Goal: Information Seeking & Learning: Learn about a topic

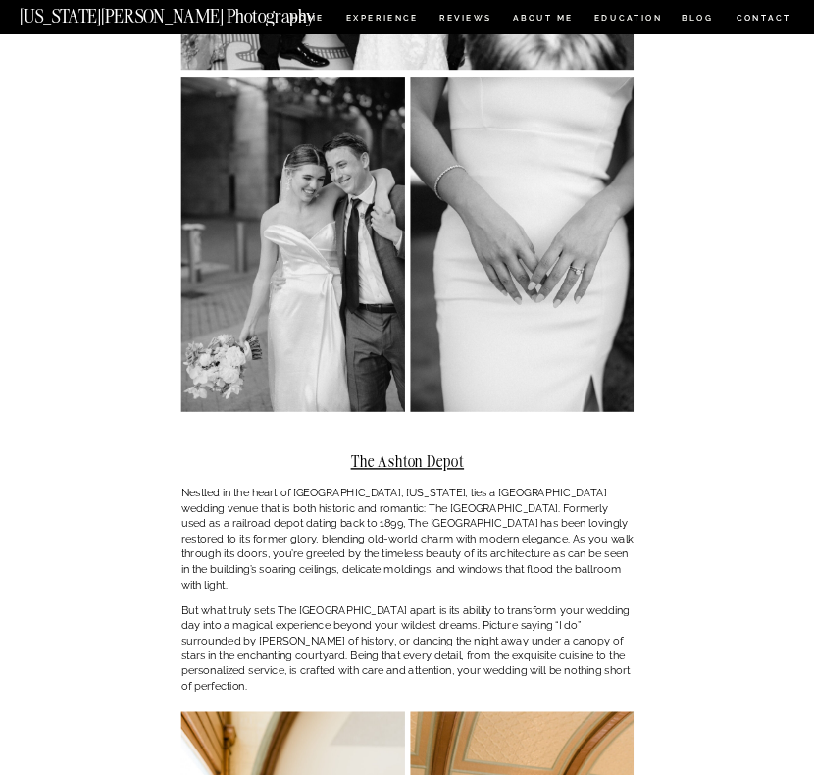
scroll to position [1168, 0]
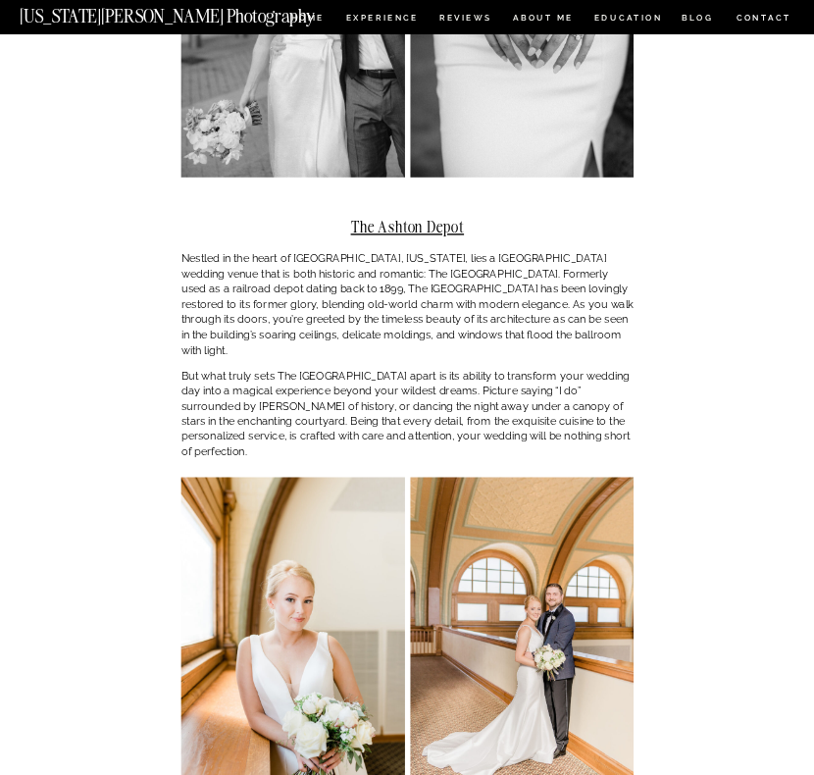
click at [375, 271] on p "Nestled in the heart of [GEOGRAPHIC_DATA], [US_STATE], lies a [GEOGRAPHIC_DATA]…" at bounding box center [407, 304] width 452 height 106
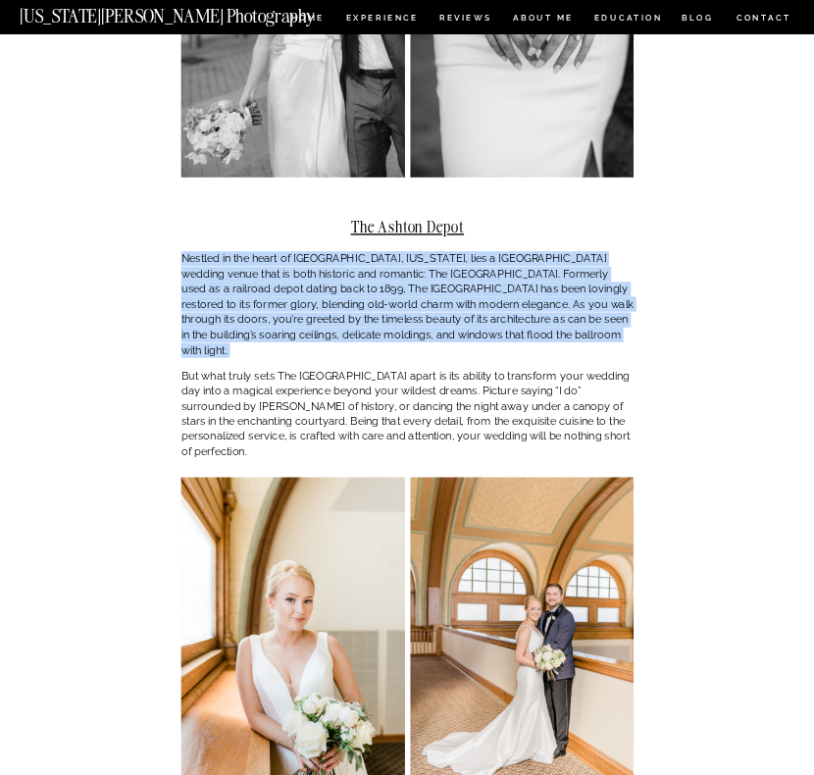
click at [375, 271] on p "Nestled in the heart of [GEOGRAPHIC_DATA], [US_STATE], lies a [GEOGRAPHIC_DATA]…" at bounding box center [407, 304] width 452 height 106
click at [328, 251] on p "Nestled in the heart of [GEOGRAPHIC_DATA], [US_STATE], lies a [GEOGRAPHIC_DATA]…" at bounding box center [407, 304] width 452 height 106
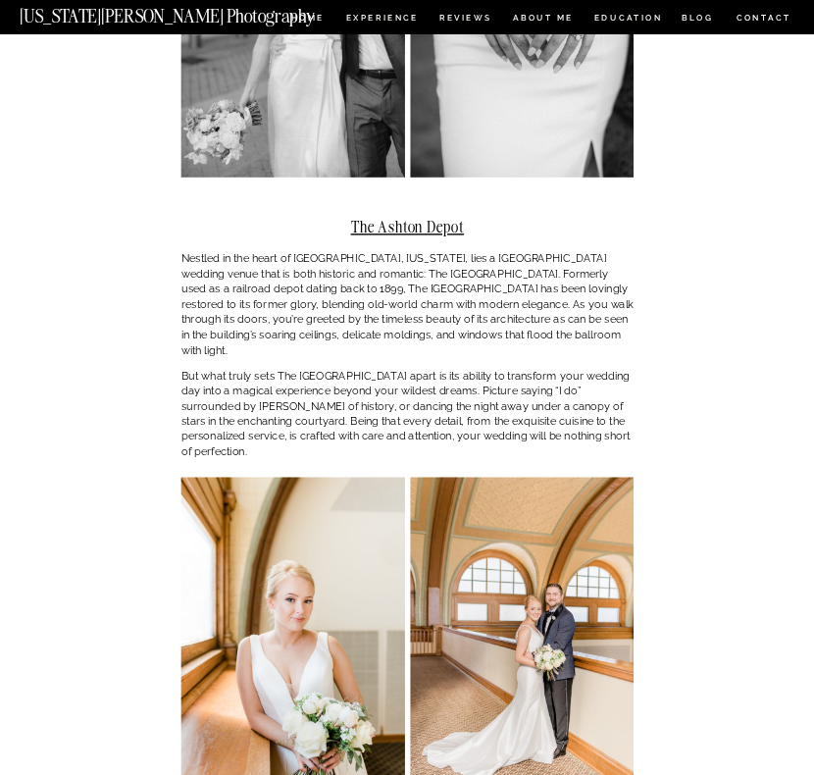
click at [282, 368] on p "But what truly sets The [GEOGRAPHIC_DATA] apart is its ability to transform you…" at bounding box center [407, 413] width 452 height 91
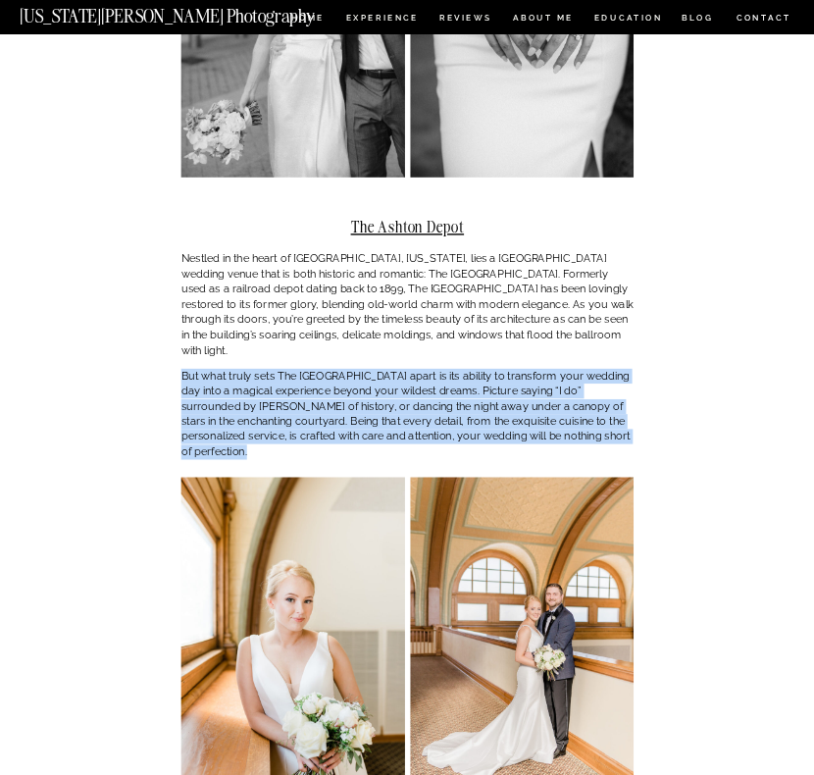
click at [282, 368] on p "But what truly sets The [GEOGRAPHIC_DATA] apart is its ability to transform you…" at bounding box center [407, 413] width 452 height 91
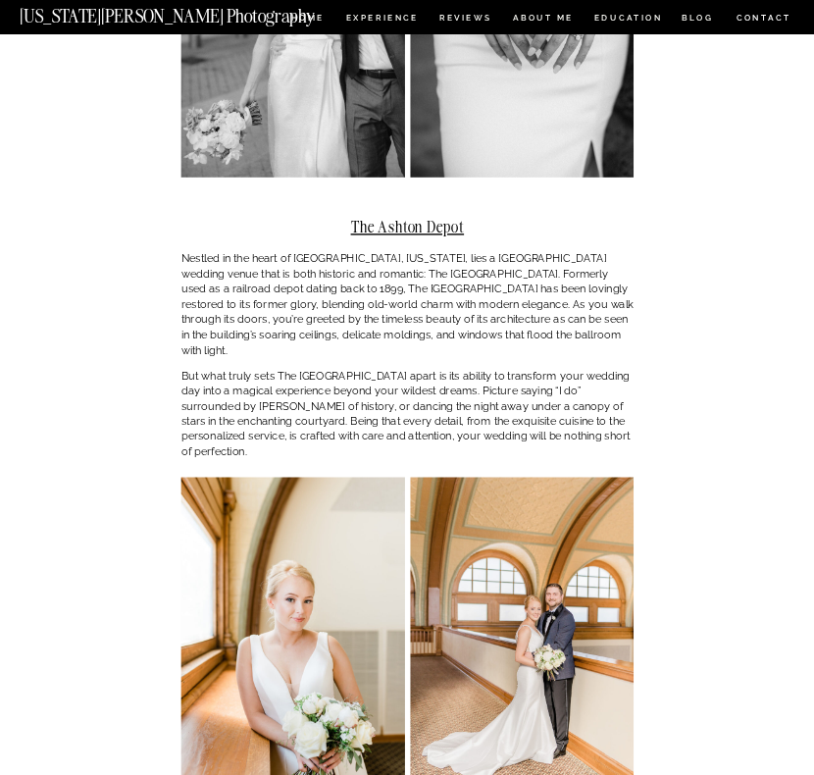
click at [280, 257] on p "Nestled in the heart of [GEOGRAPHIC_DATA], [US_STATE], lies a [GEOGRAPHIC_DATA]…" at bounding box center [407, 304] width 452 height 106
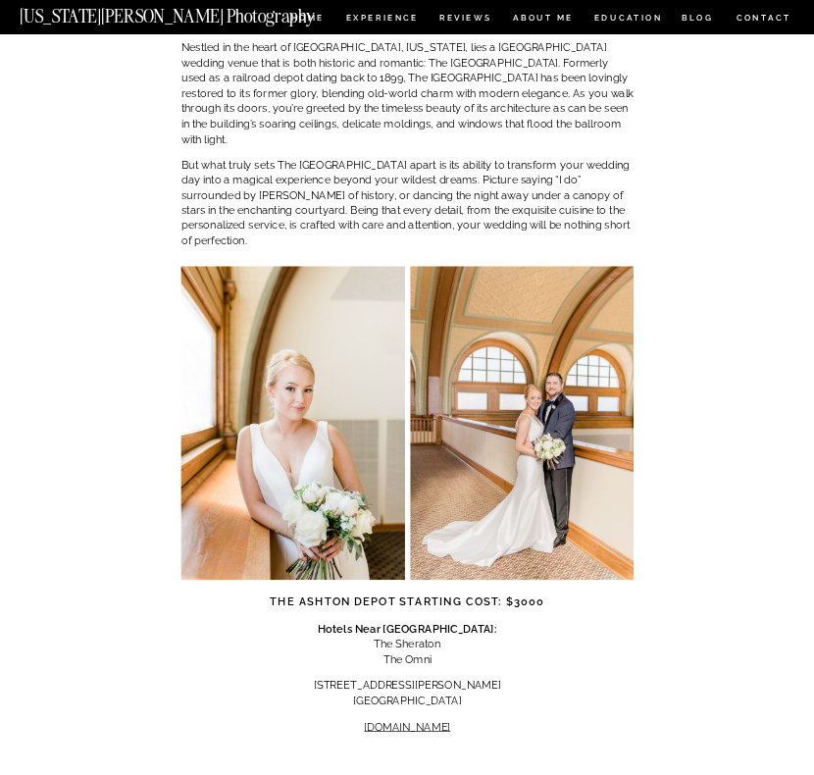
scroll to position [1382, 0]
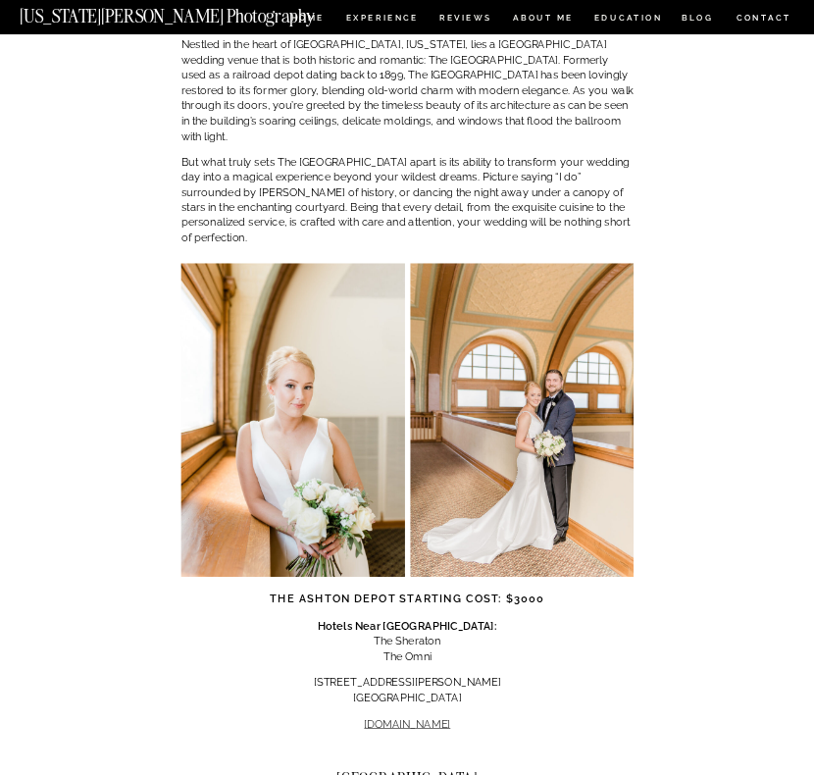
click at [404, 717] on link "[DOMAIN_NAME]" at bounding box center [407, 723] width 86 height 13
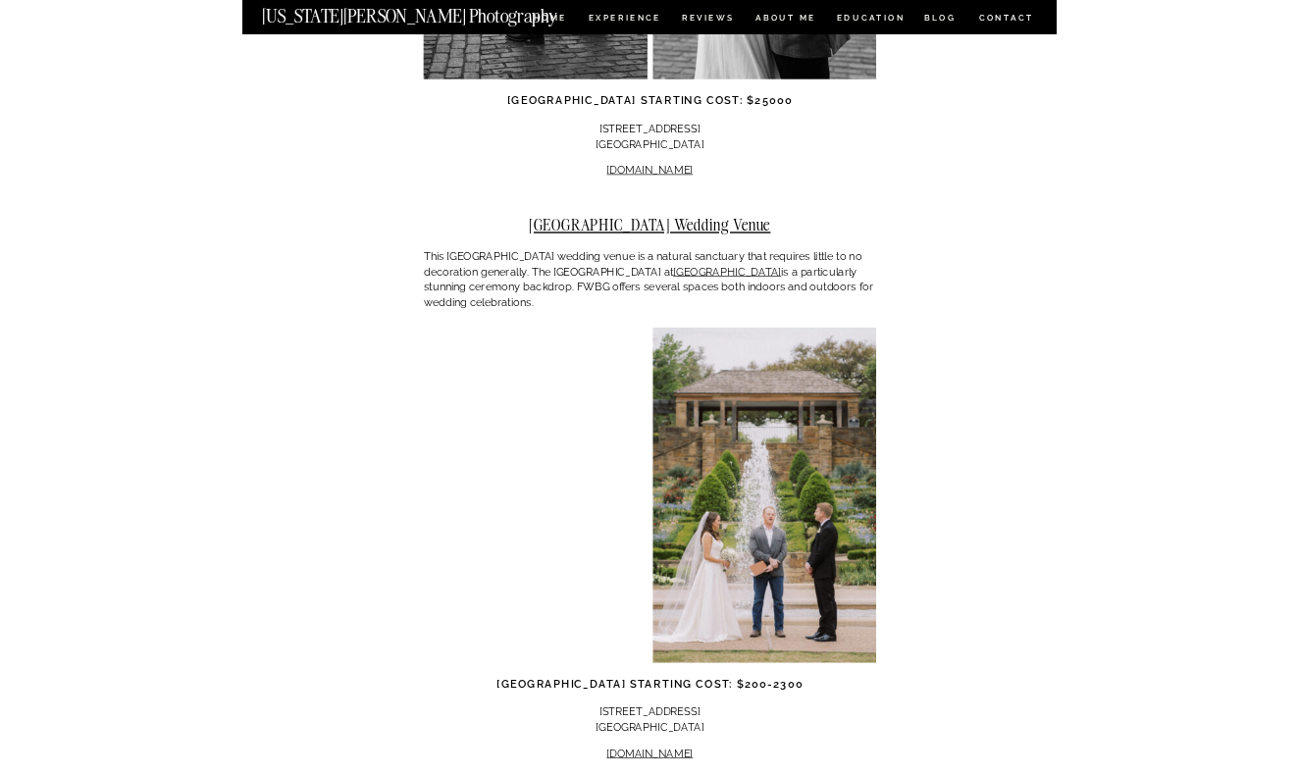
scroll to position [2541, 0]
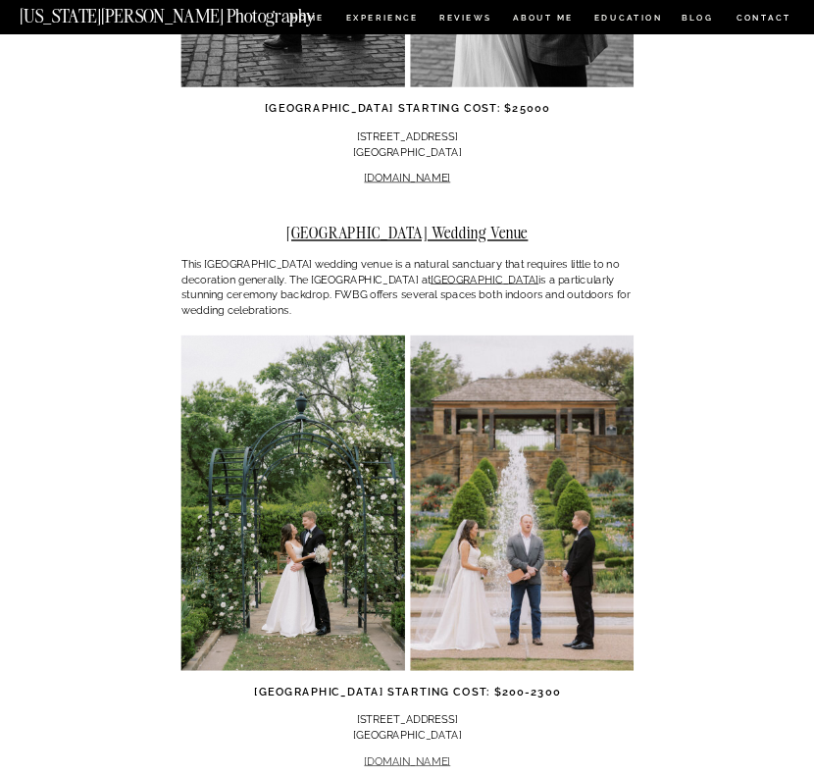
click at [401, 754] on link "[DOMAIN_NAME]" at bounding box center [407, 760] width 86 height 13
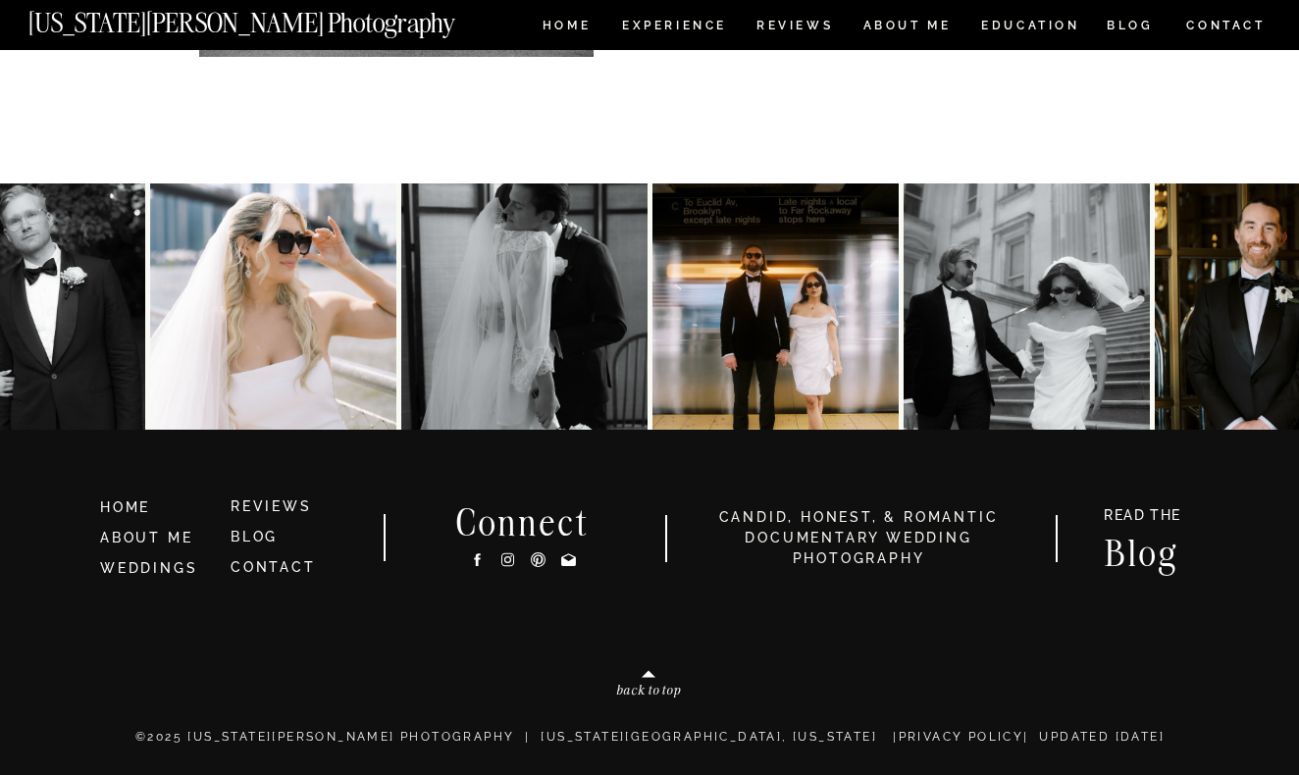
scroll to position [20134, 0]
